Goal: Task Accomplishment & Management: Use online tool/utility

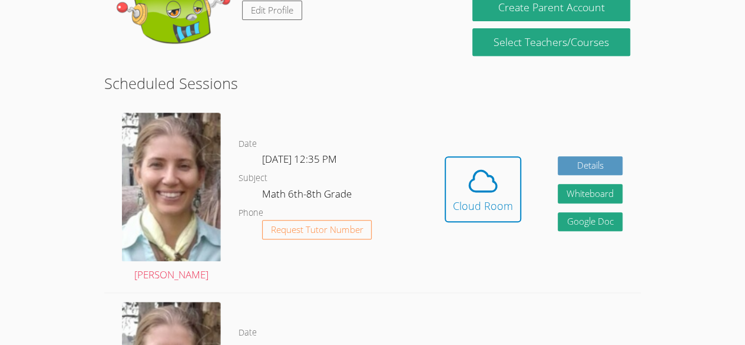
scroll to position [305, 0]
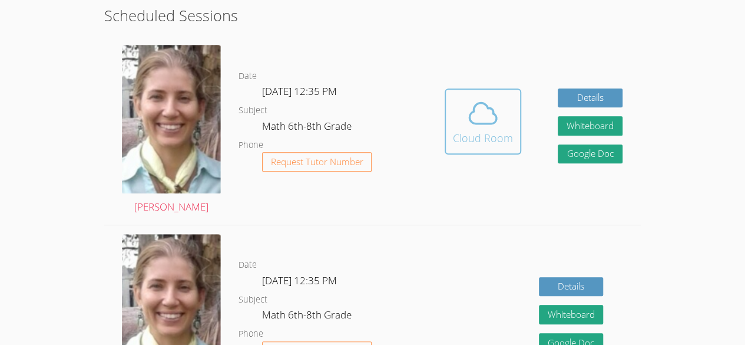
click at [519, 123] on button "Cloud Room" at bounding box center [483, 121] width 77 height 66
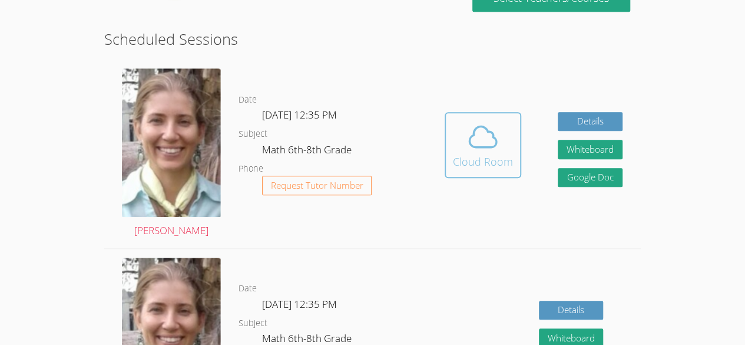
scroll to position [304, 0]
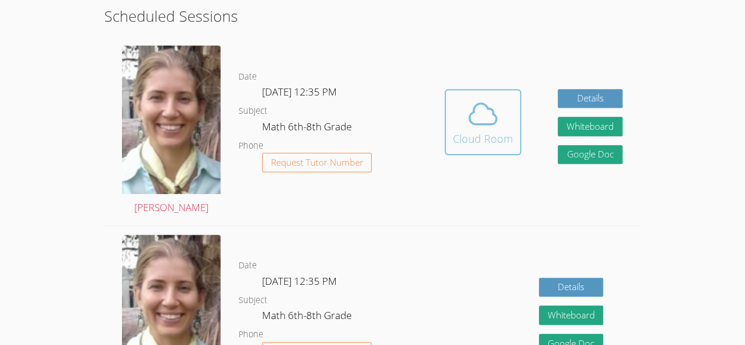
click at [482, 131] on div "Cloud Room" at bounding box center [483, 138] width 60 height 16
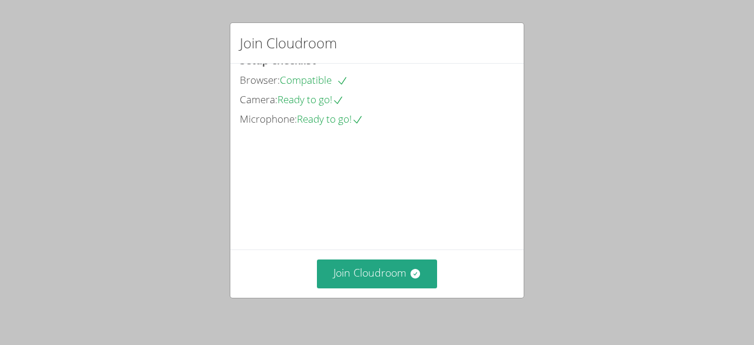
scroll to position [75, 0]
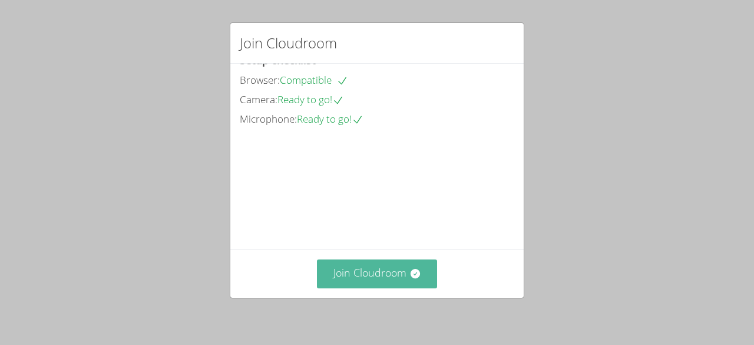
click at [384, 276] on button "Join Cloudroom" at bounding box center [377, 273] width 121 height 29
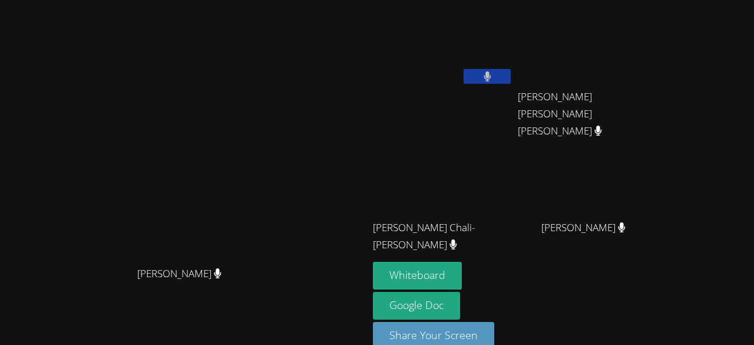
click at [513, 259] on div "Jose Chali-Chan" at bounding box center [443, 237] width 140 height 47
click at [462, 272] on button "Whiteboard" at bounding box center [417, 276] width 89 height 28
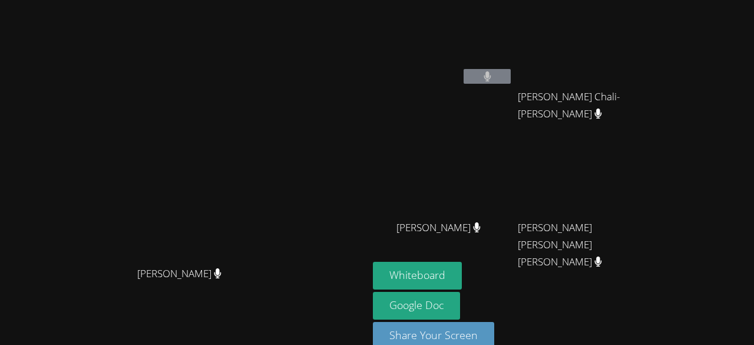
click at [242, 98] on video at bounding box center [184, 159] width 177 height 202
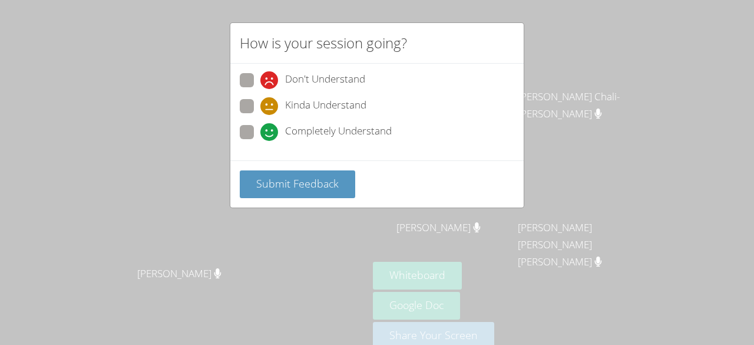
click at [260, 132] on icon at bounding box center [269, 132] width 18 height 18
click at [260, 132] on input "Completely Understand" at bounding box center [265, 130] width 10 height 10
radio input "true"
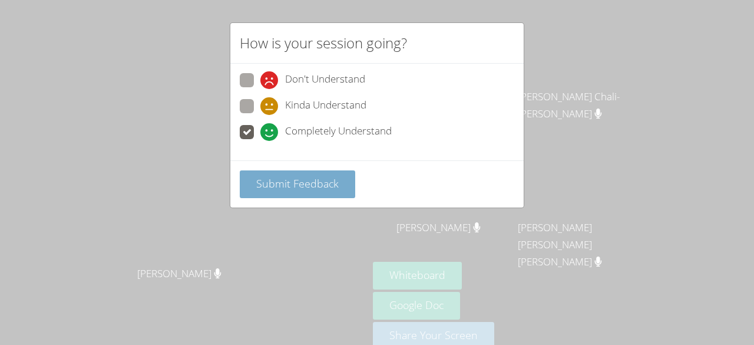
click at [299, 178] on span "Submit Feedback" at bounding box center [297, 183] width 82 height 14
